Goal: Task Accomplishment & Management: Manage account settings

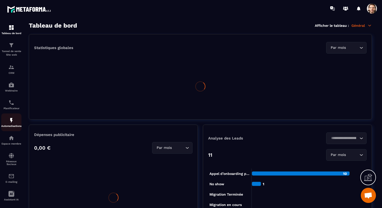
click at [13, 125] on p "Automatisations" at bounding box center [11, 126] width 20 height 3
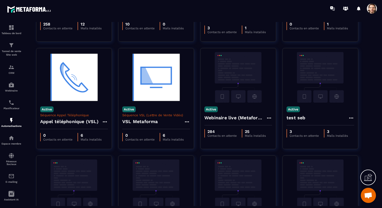
scroll to position [101, 0]
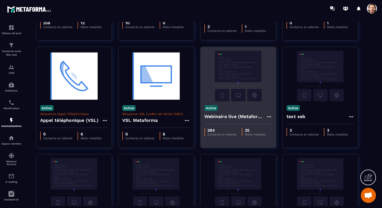
click at [223, 112] on div "Webinaire live (Metaforma)" at bounding box center [238, 118] width 68 height 12
click at [223, 118] on h4 "Webinaire live (Metaforma)" at bounding box center [235, 116] width 62 height 7
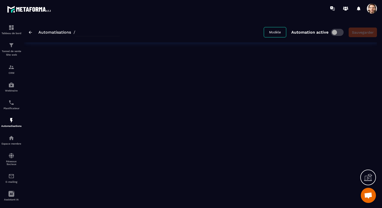
type input "**********"
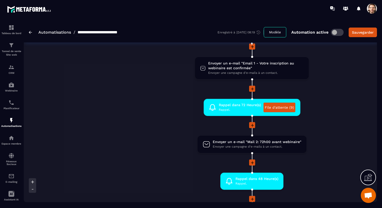
scroll to position [114, 0]
